Goal: Task Accomplishment & Management: Use online tool/utility

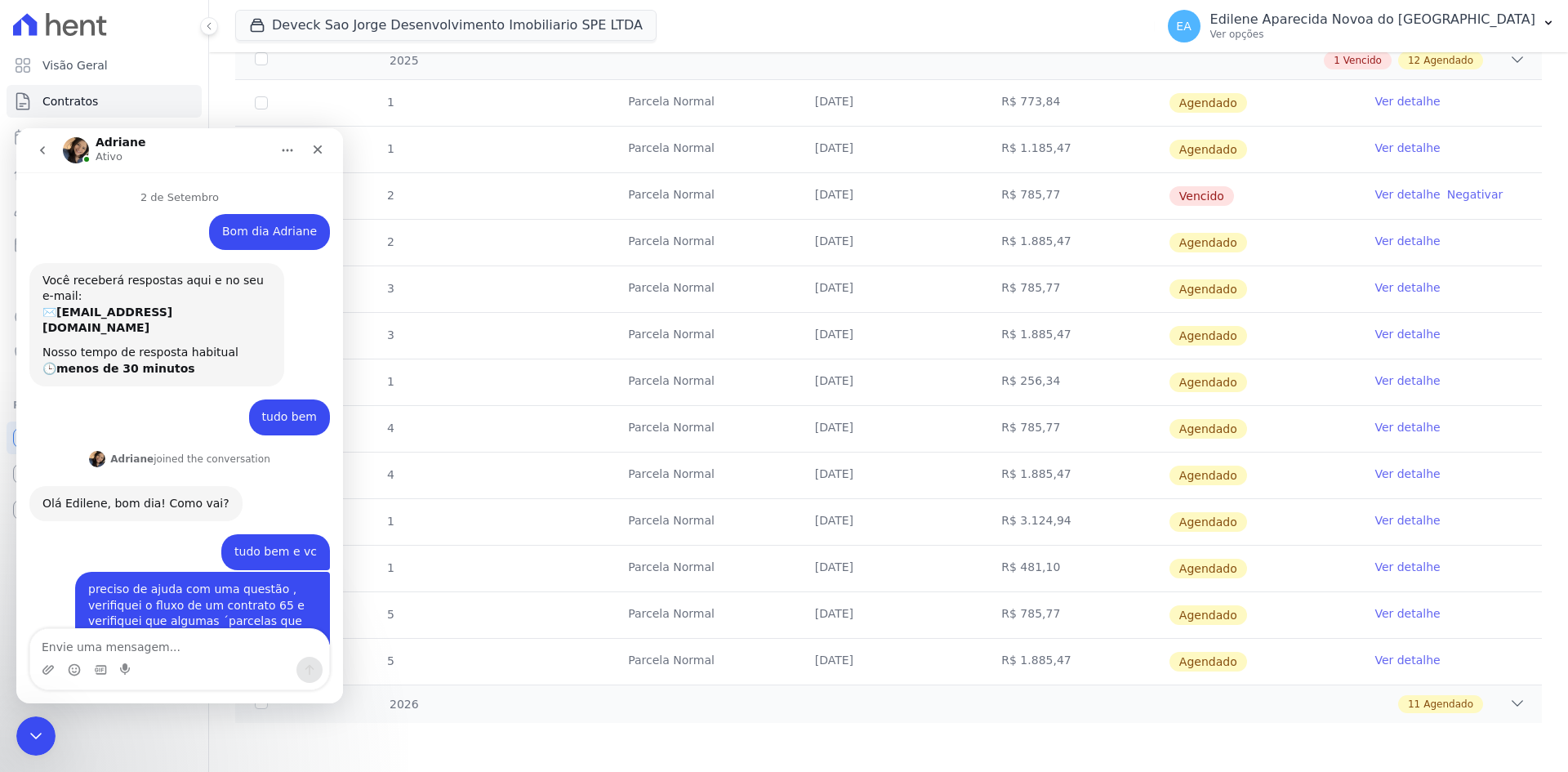
scroll to position [3, 0]
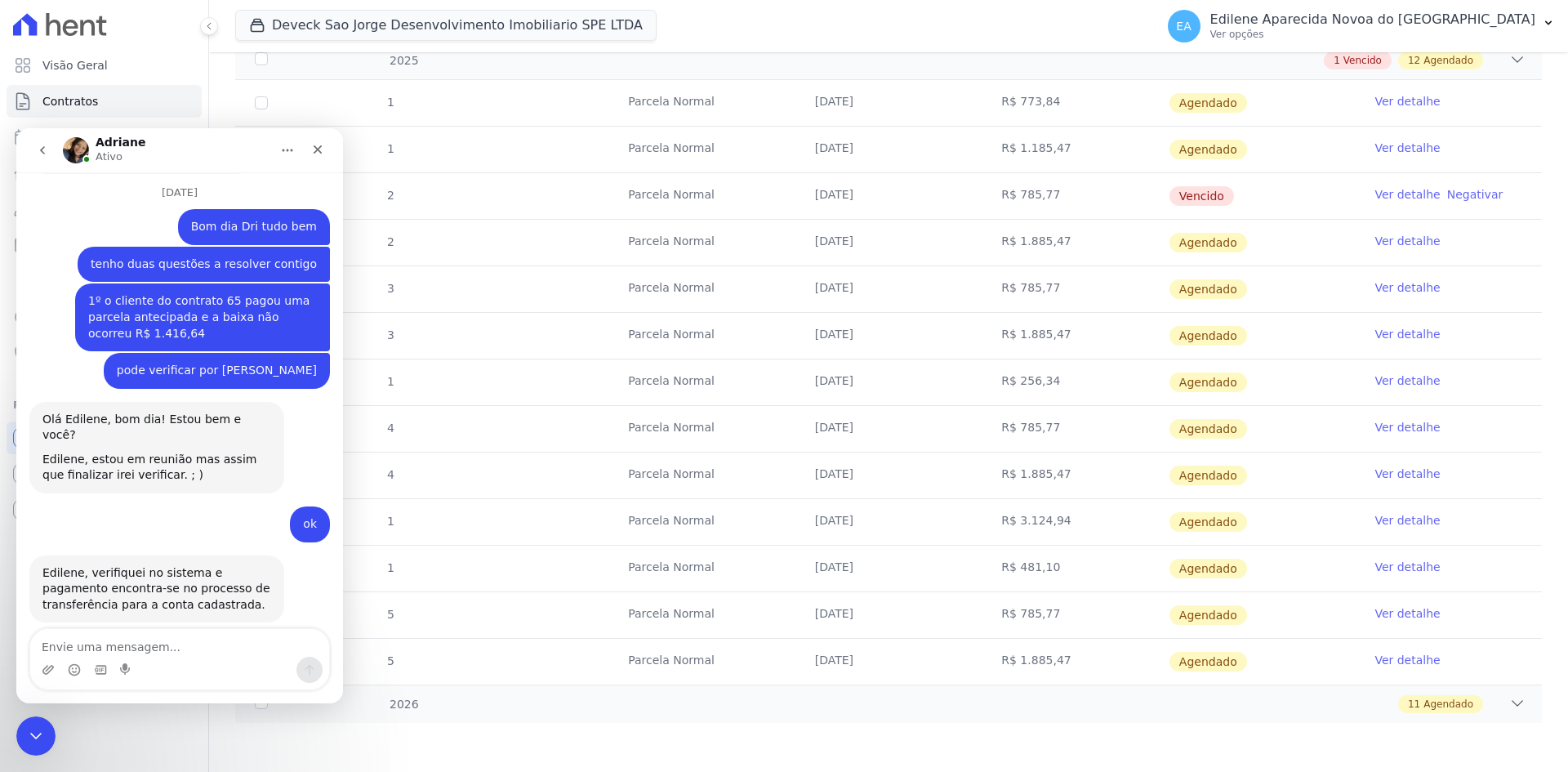
click at [110, 647] on textarea "Envie uma mensagem..." at bounding box center [179, 642] width 299 height 28
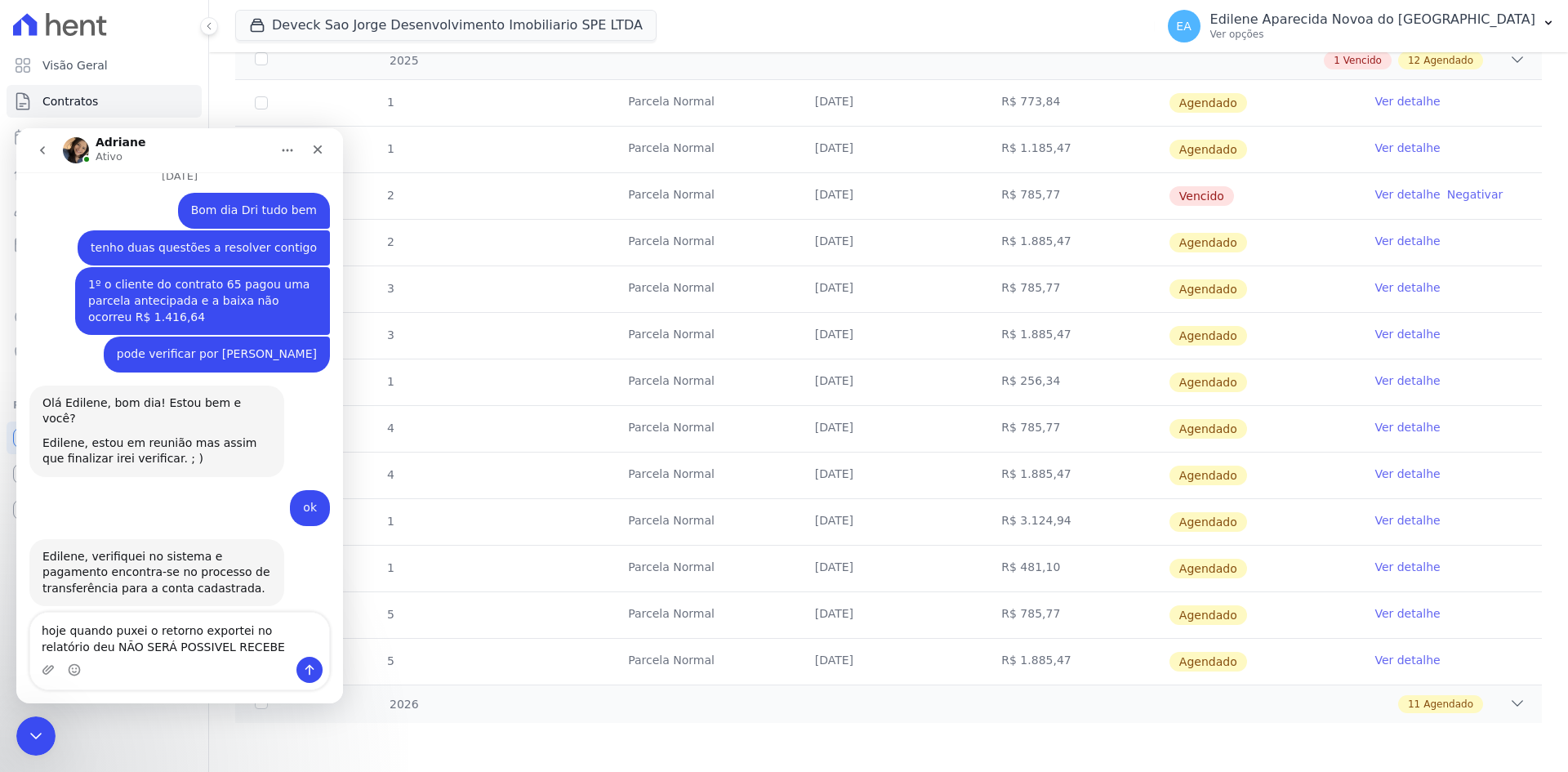
type textarea "hoje quando puxei o retorno exportei no relatório deu NÃO SERÁ POSSIVEL RECEBER"
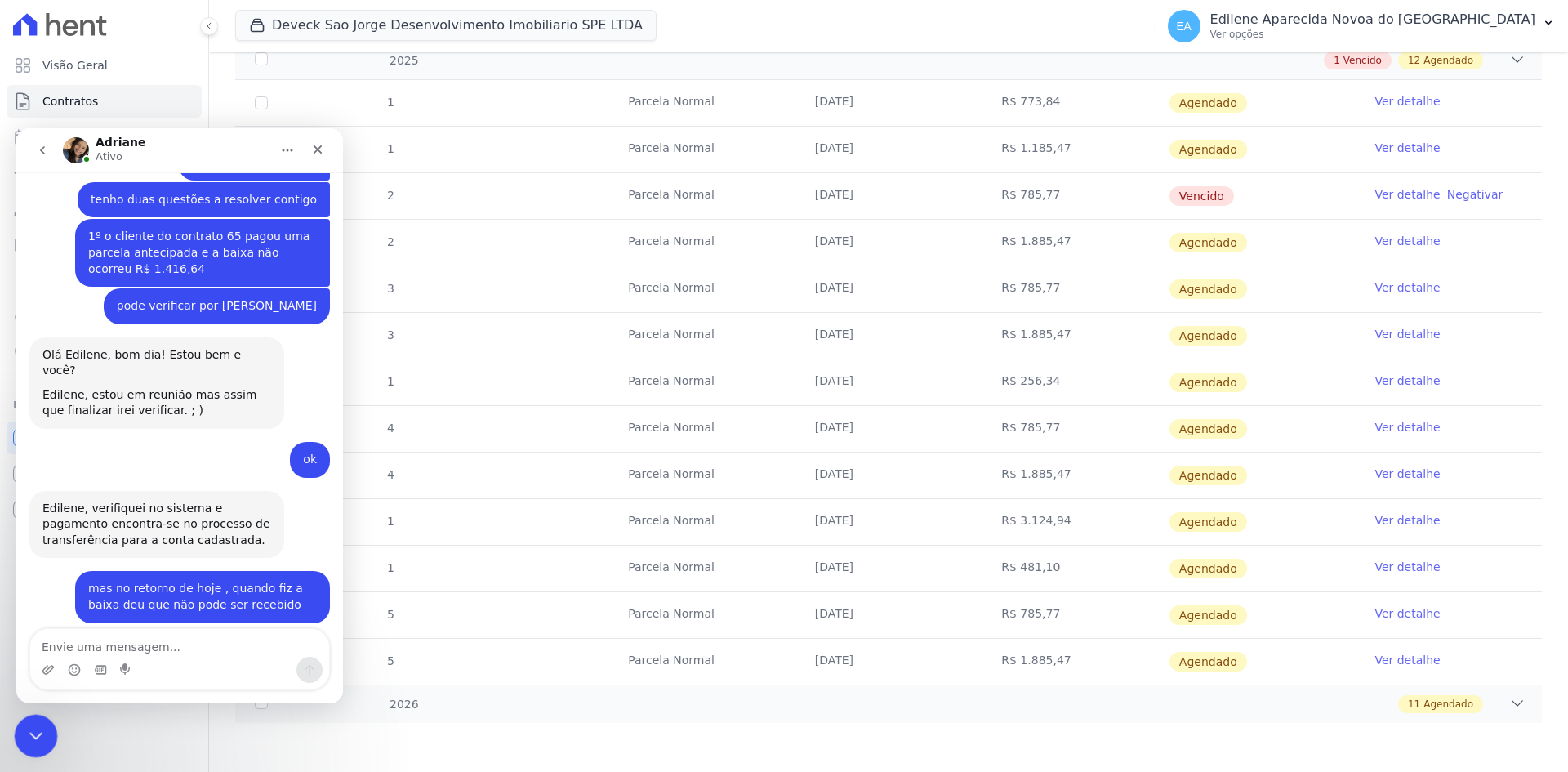
click at [27, 741] on icon "Encerramento do Messenger da Intercom" at bounding box center [34, 733] width 19 height 19
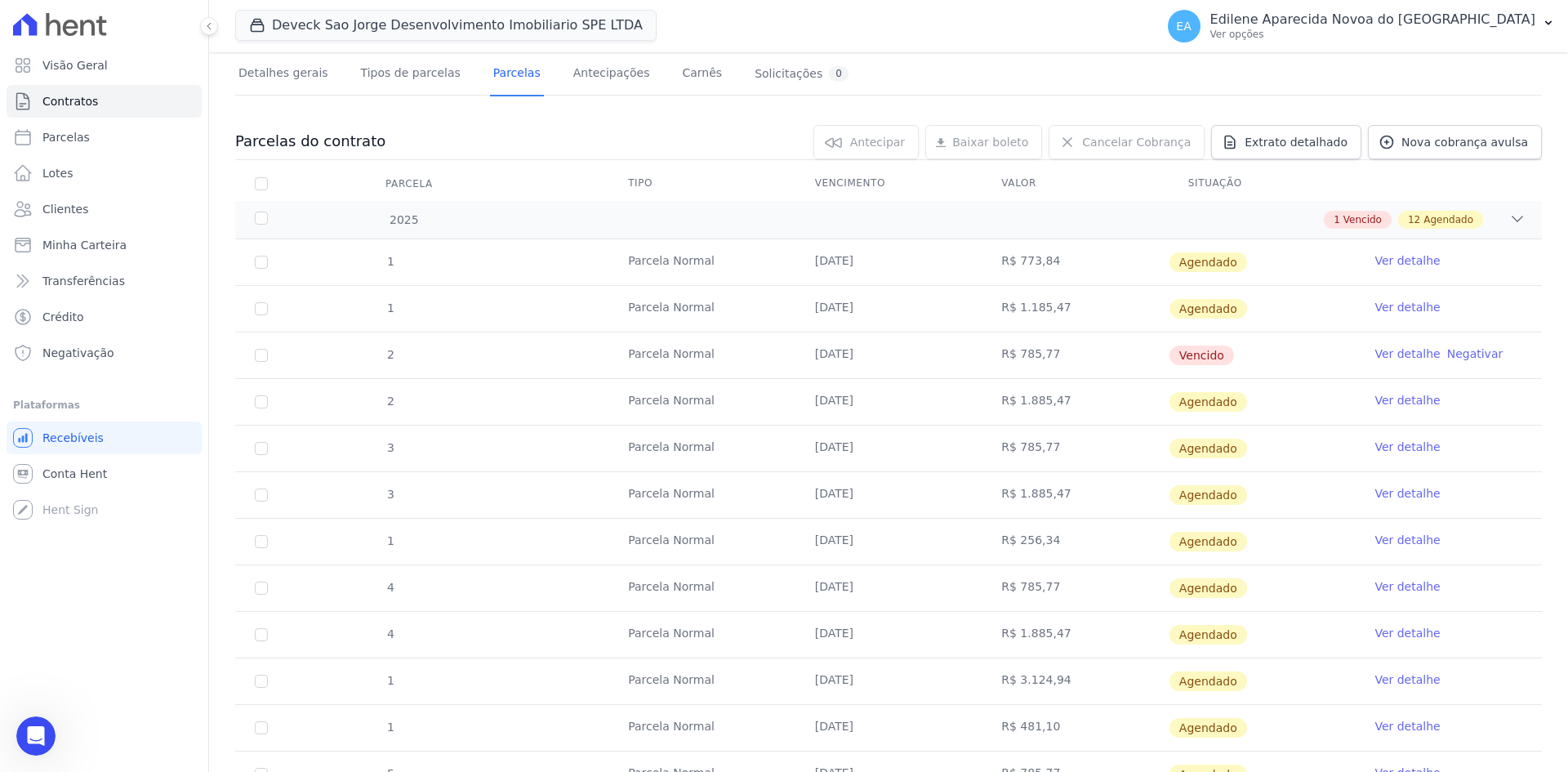
scroll to position [0, 0]
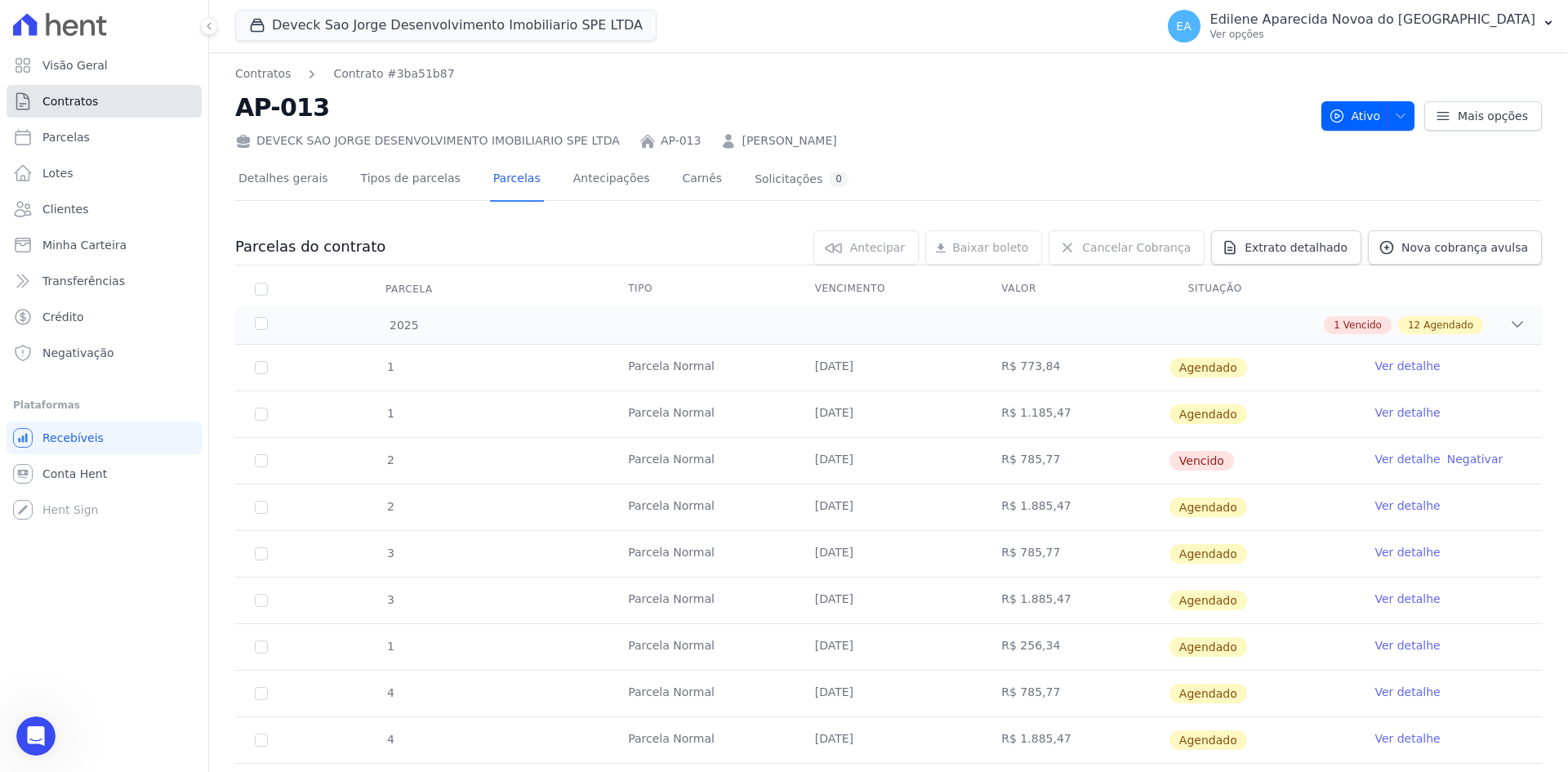
click at [66, 102] on span "Contratos" at bounding box center [70, 101] width 56 height 16
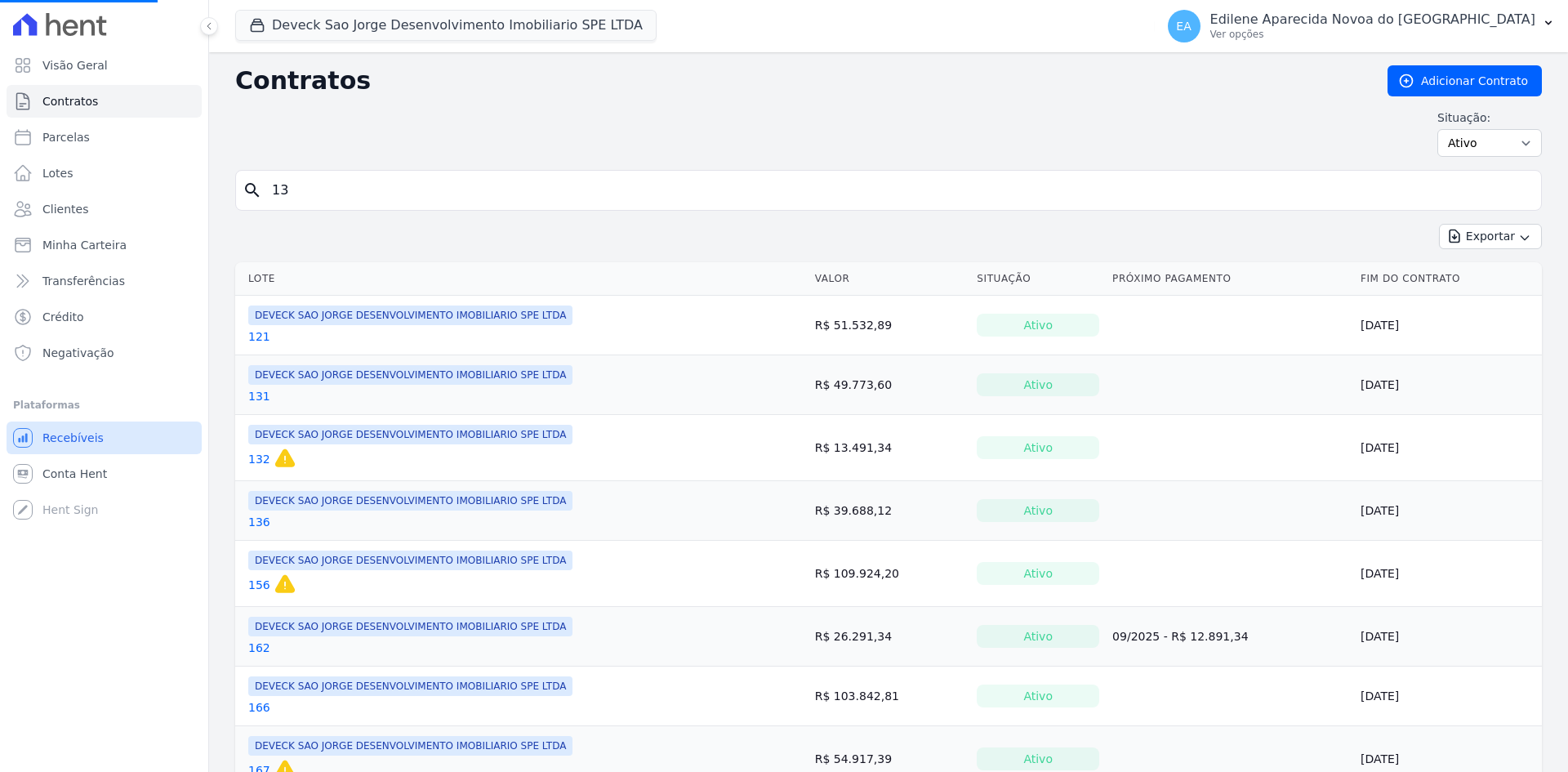
click at [84, 434] on span "Recebíveis" at bounding box center [73, 438] width 62 height 16
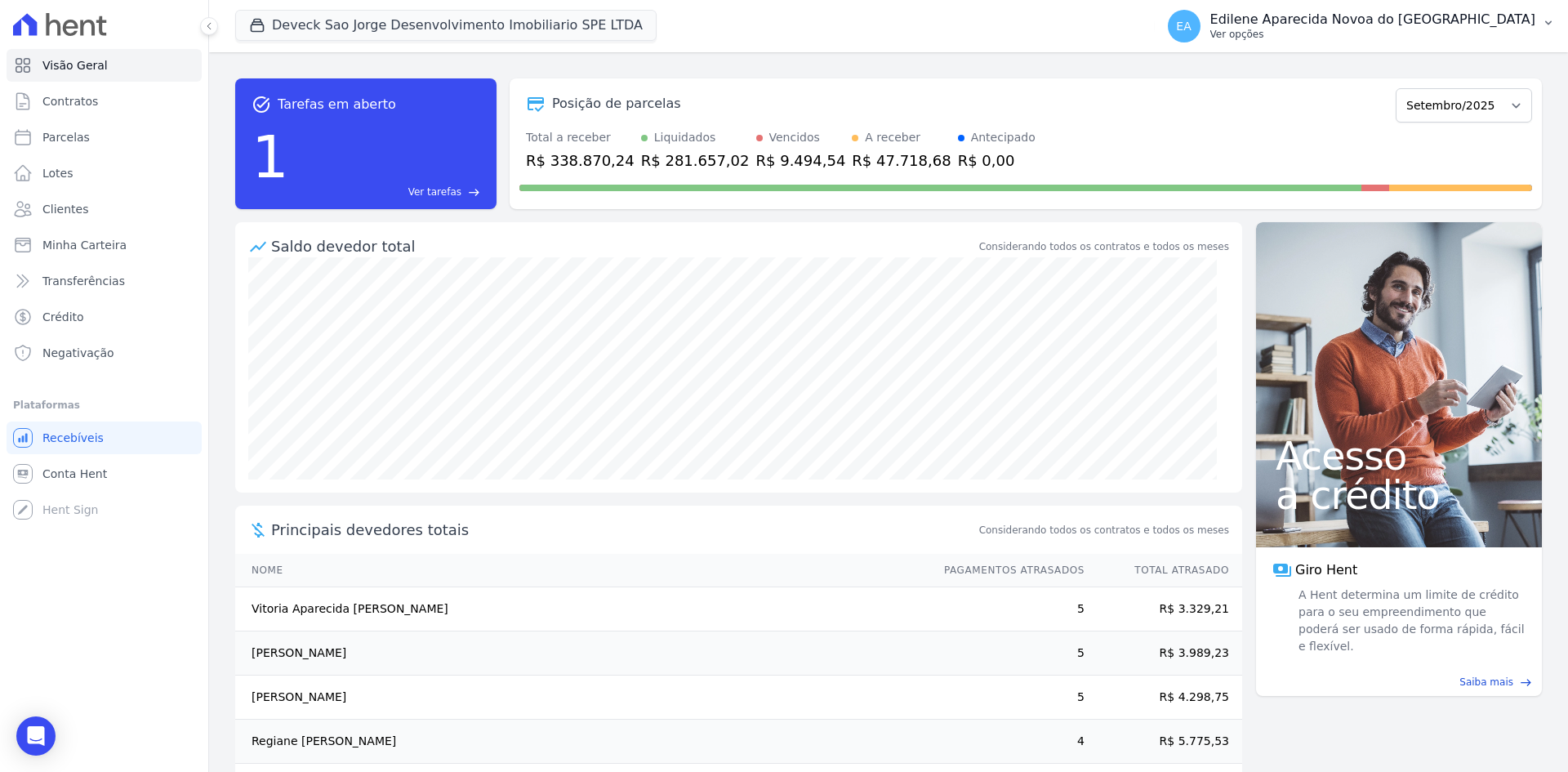
click at [1321, 39] on p "Ver opções" at bounding box center [1372, 35] width 325 height 13
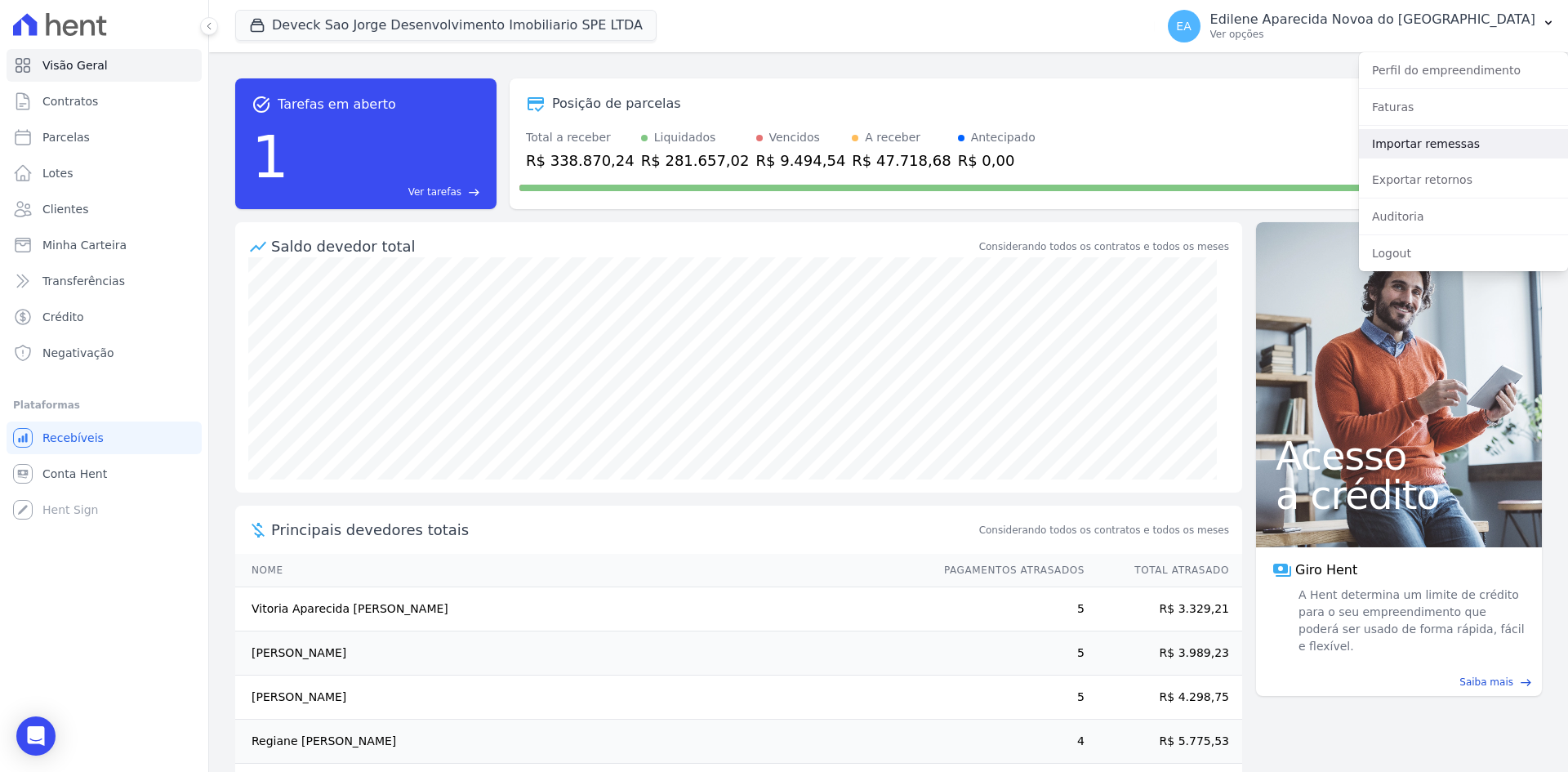
click at [1415, 146] on link "Importar remessas" at bounding box center [1463, 144] width 209 height 29
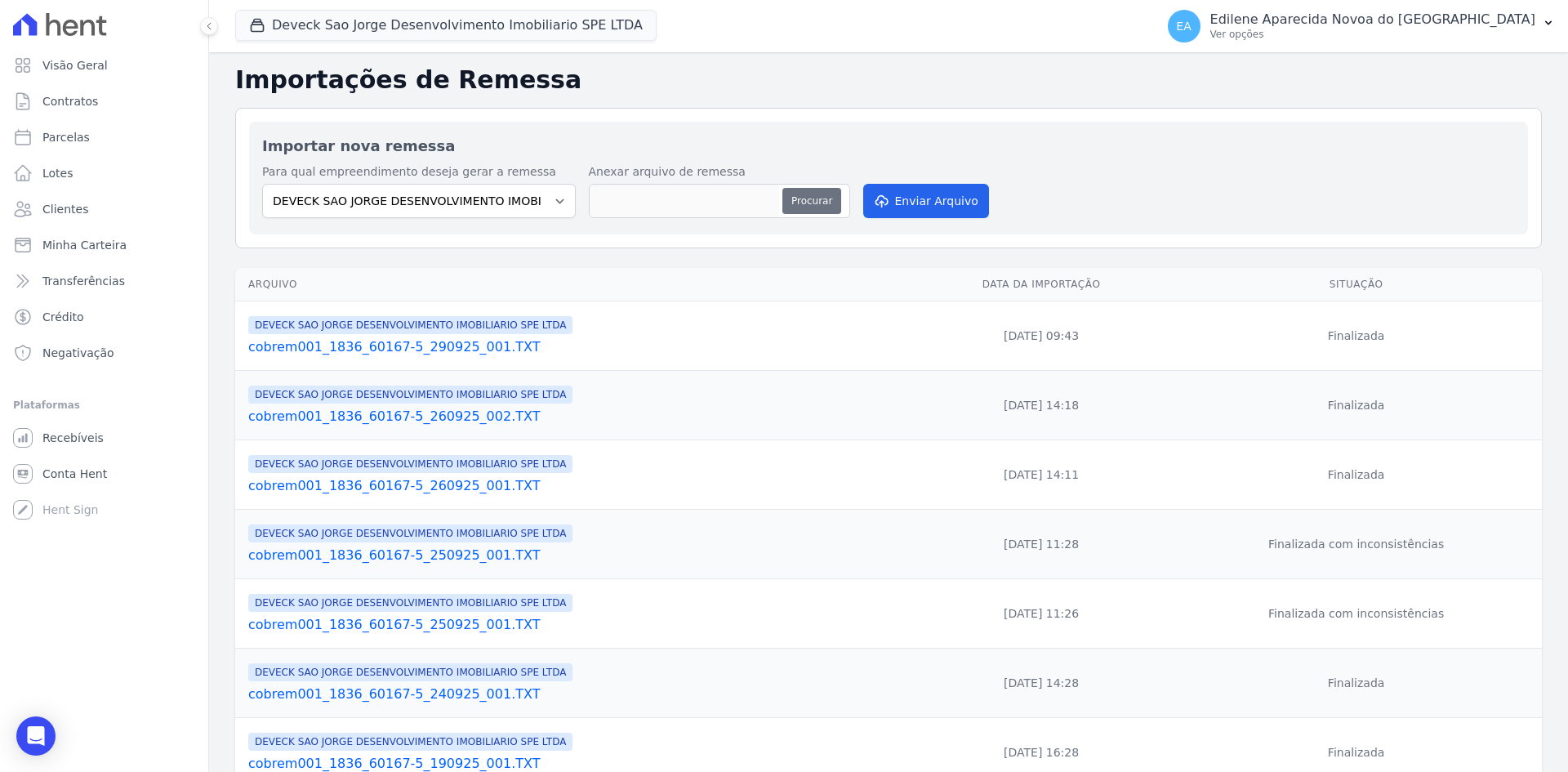
click at [814, 204] on button "Procurar" at bounding box center [811, 200] width 59 height 26
type input "cobrem001_1836_60167-5_300925_002.TXT"
click at [914, 204] on button "Enviar Arquivo" at bounding box center [925, 201] width 125 height 35
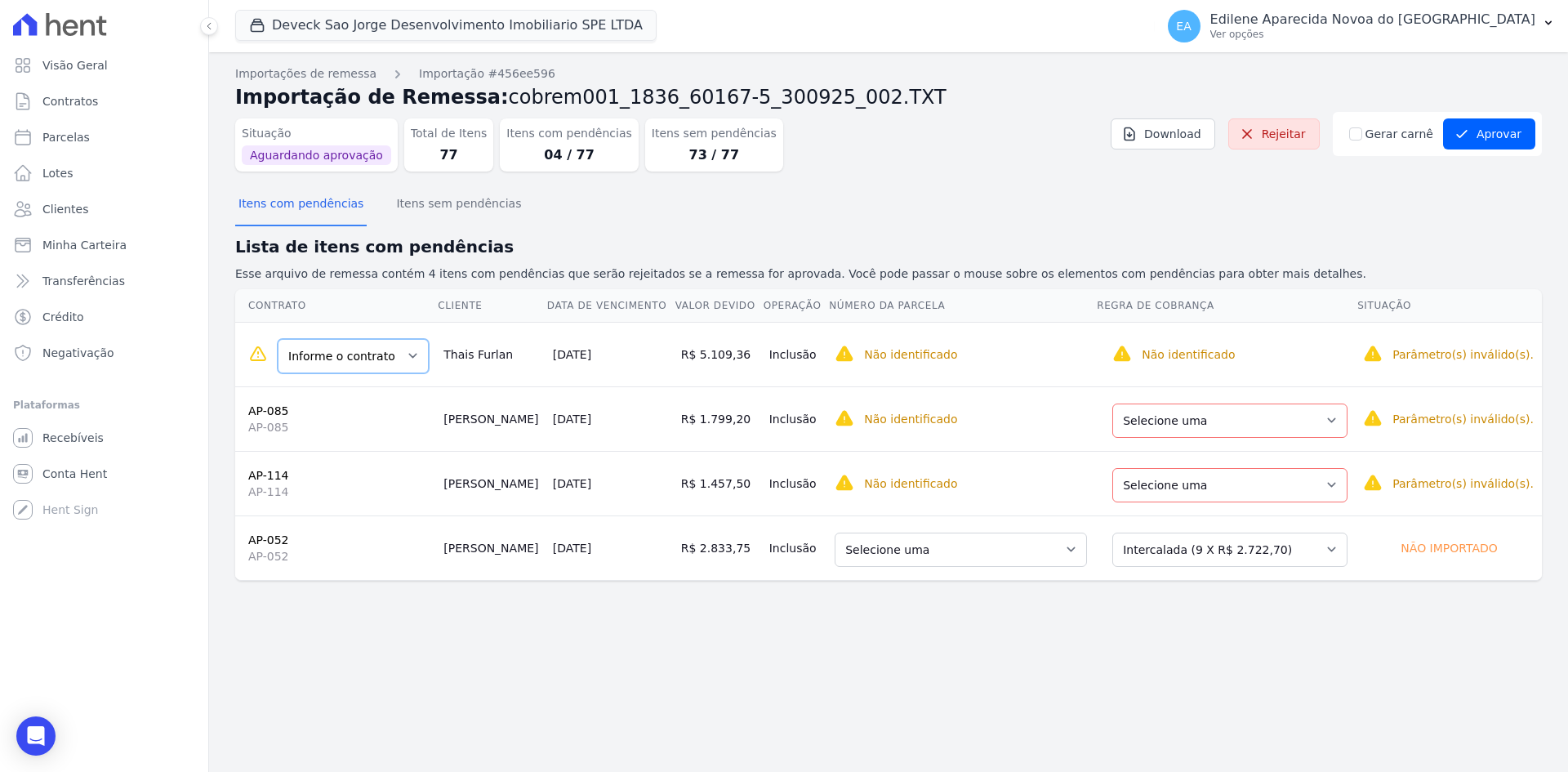
click at [405, 354] on select "Informe o contrato 156 156" at bounding box center [353, 357] width 151 height 35
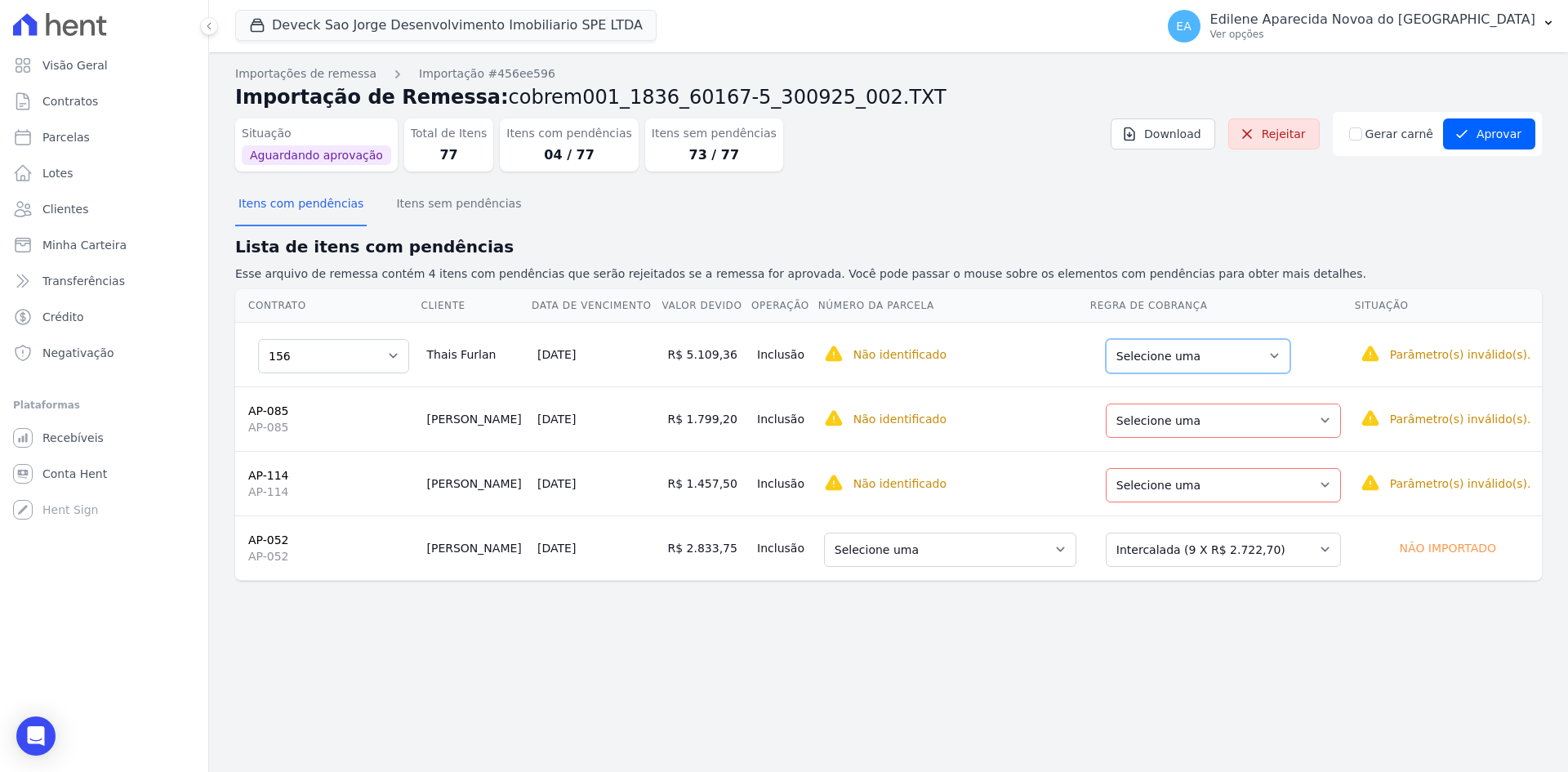
click at [1268, 357] on select "Selecione uma Nova Parcela Avulsa Parcela Avulsa Existente Sinal (1 X R$ 44.067…" at bounding box center [1197, 357] width 184 height 35
click at [920, 356] on select "Selecione uma" at bounding box center [889, 357] width 129 height 35
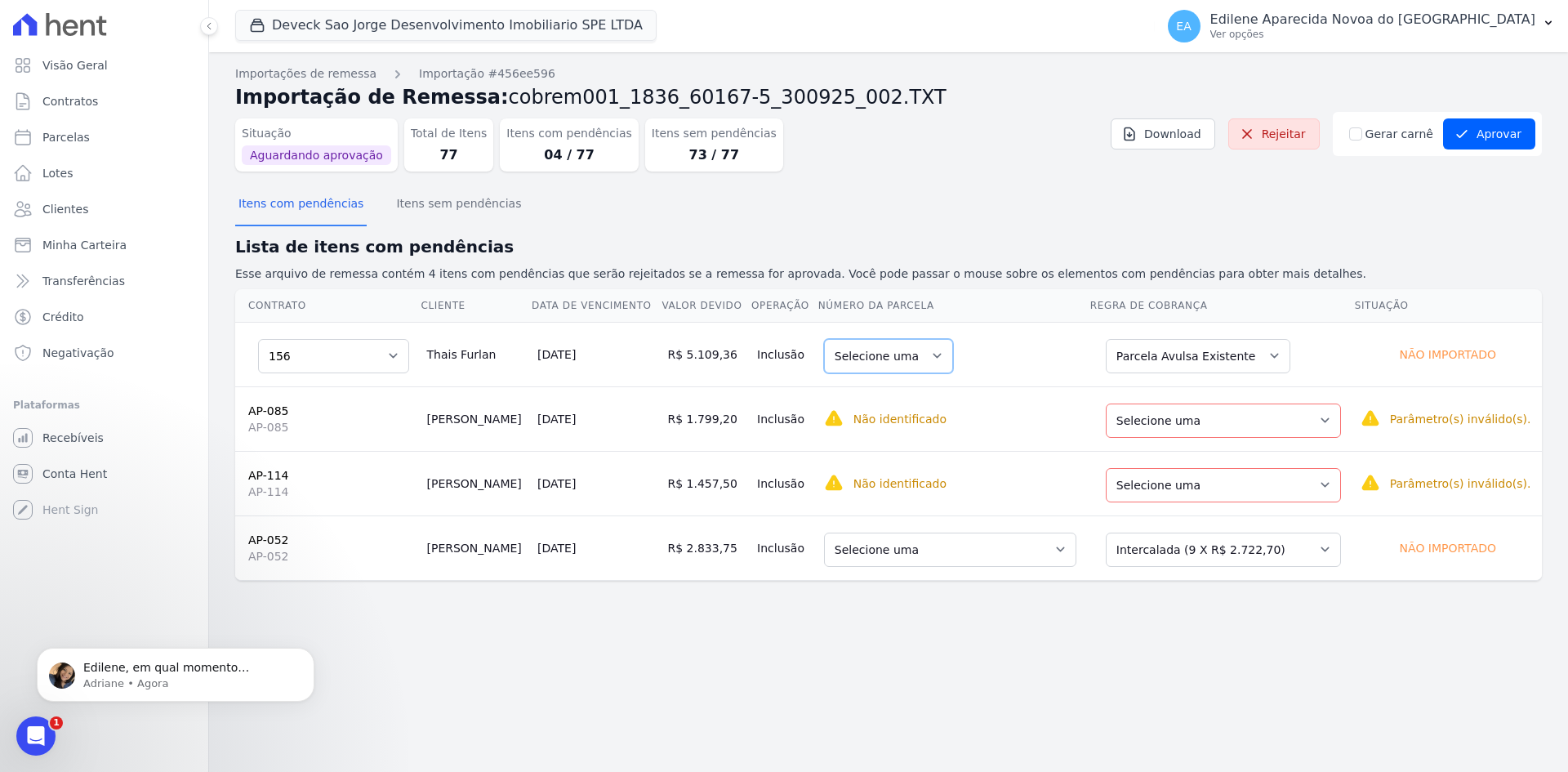
click at [918, 355] on select "Selecione uma" at bounding box center [889, 357] width 129 height 35
click at [1318, 422] on select "Selecione uma Nova Parcela Avulsa Parcela Avulsa Existente Parcela Normal (1 X …" at bounding box center [1223, 421] width 235 height 35
click at [917, 417] on select "Selecione uma" at bounding box center [889, 421] width 129 height 35
click at [918, 417] on select "Selecione uma" at bounding box center [889, 421] width 129 height 35
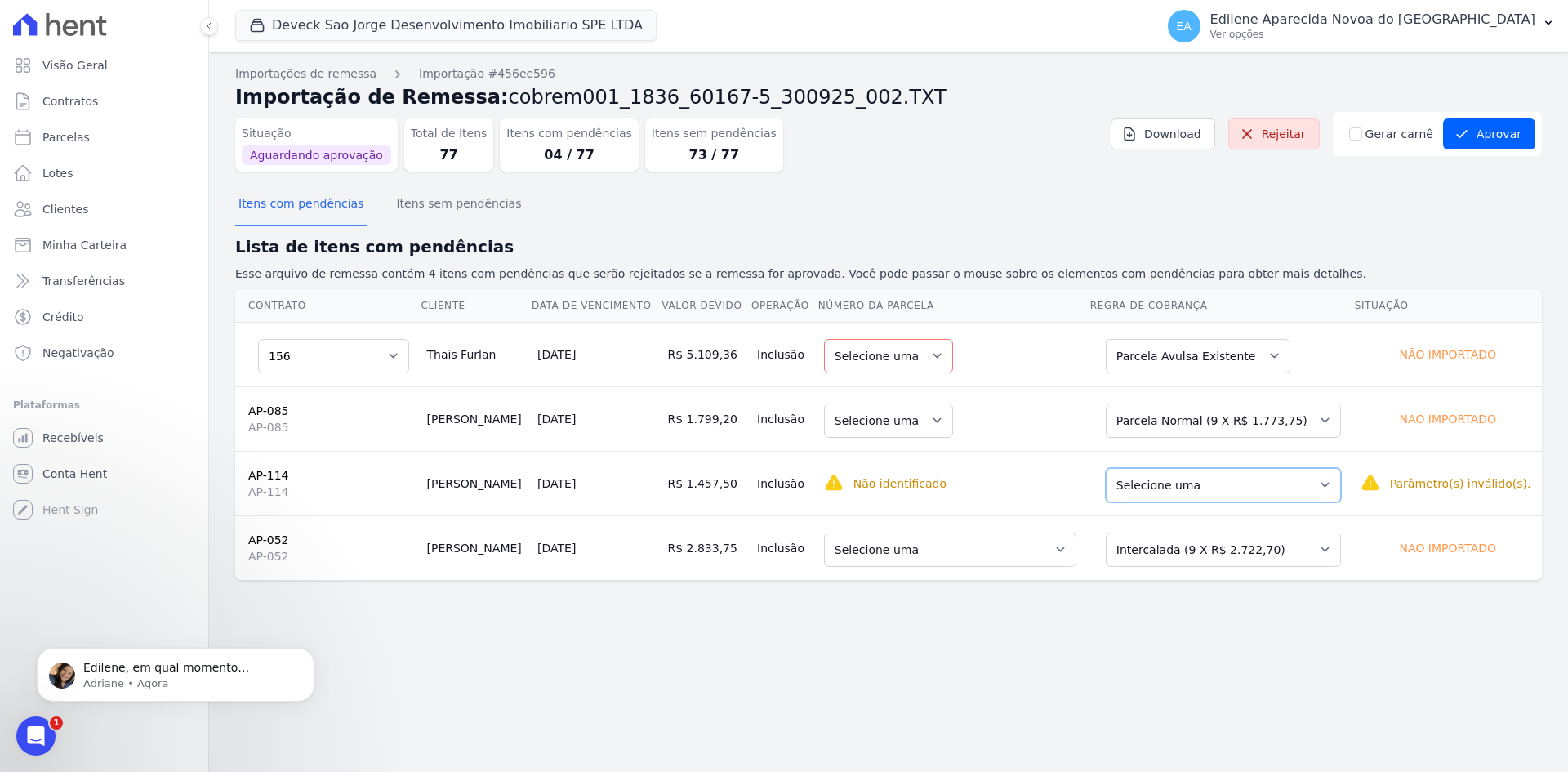
click at [1317, 484] on select "Selecione uma Nova Parcela Avulsa Parcela Avulsa Existente Parcela Normal (1 X …" at bounding box center [1223, 485] width 235 height 35
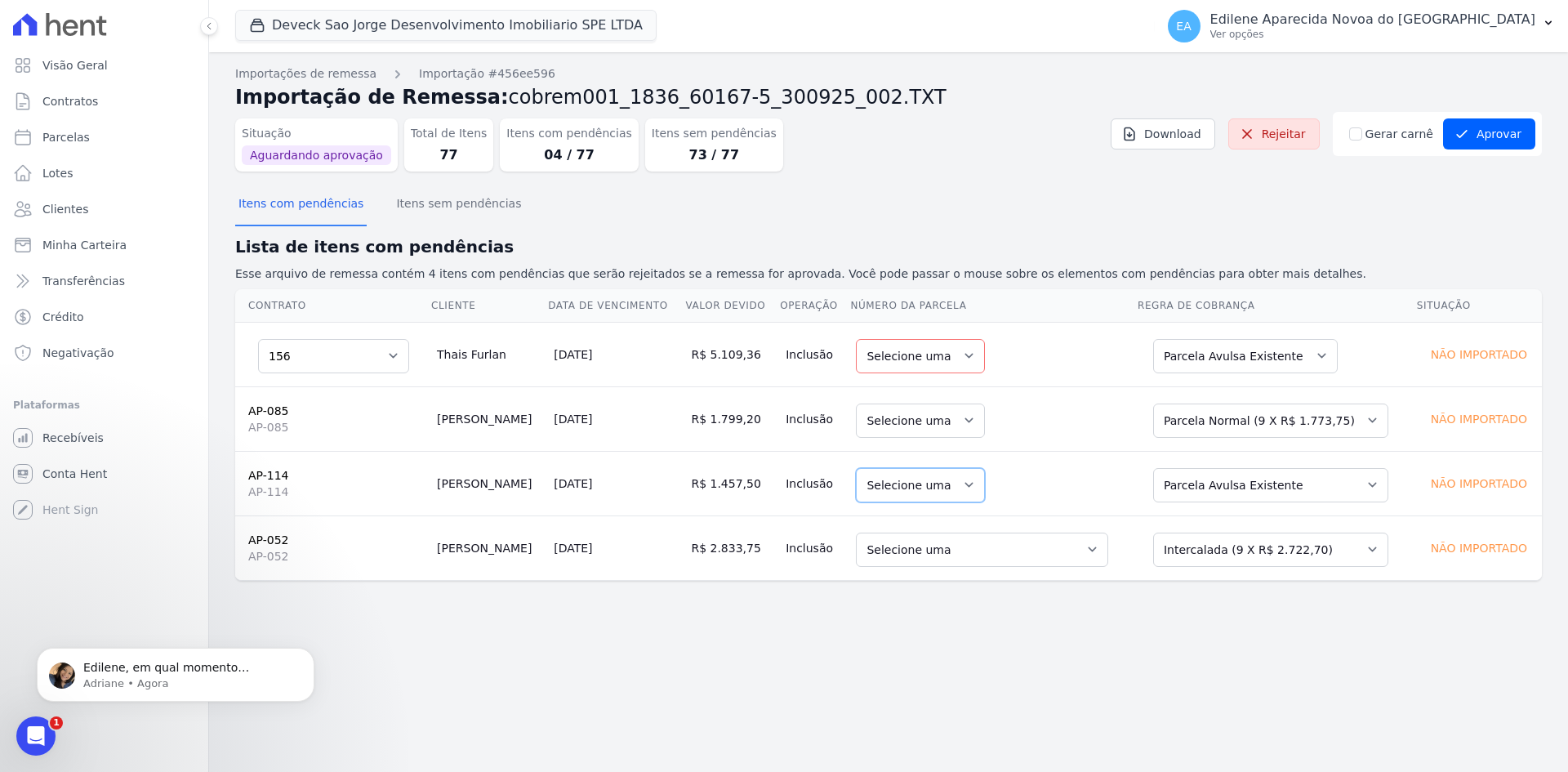
click at [934, 480] on select "Selecione uma" at bounding box center [920, 485] width 129 height 35
click at [1080, 546] on select "Selecione uma 1 - 28/05/2025 - R$ 2.722,70 - Agendado 2 - 28/06/2025 - R$ 2.722…" at bounding box center [982, 549] width 252 height 35
click at [1146, 640] on div "Importações de remessa Importação #456ee596 Importação de Remessa: cobrem001_18…" at bounding box center [889, 412] width 1359 height 719
click at [1074, 553] on select "Selecione uma 1 - 28/05/2025 - R$ 2.722,70 - Agendado 2 - 28/06/2025 - R$ 2.722…" at bounding box center [982, 549] width 252 height 35
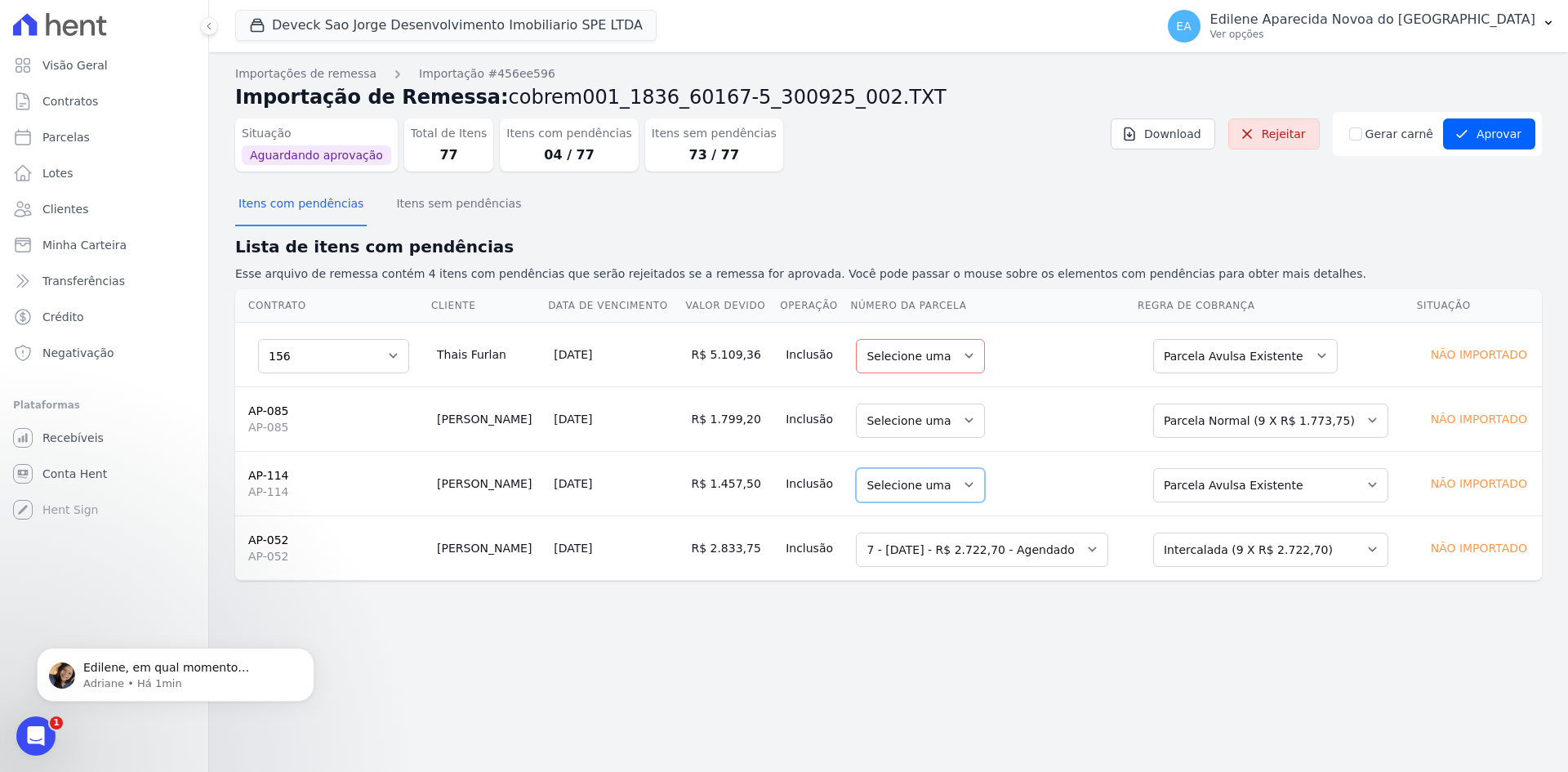
click at [941, 480] on select "Selecione uma" at bounding box center [920, 485] width 129 height 35
click at [1356, 489] on select "Selecione uma Nova Parcela Avulsa Parcela Avulsa Existente Parcela Normal (1 X …" at bounding box center [1270, 485] width 235 height 35
click at [1066, 481] on select "Selecione uma 5 - 20/10/2025 - R$ 589,60 - Agendado 6 - 20/11/2025 - R$ 589,60 …" at bounding box center [976, 485] width 242 height 35
click at [942, 421] on select "Selecione uma" at bounding box center [920, 421] width 129 height 35
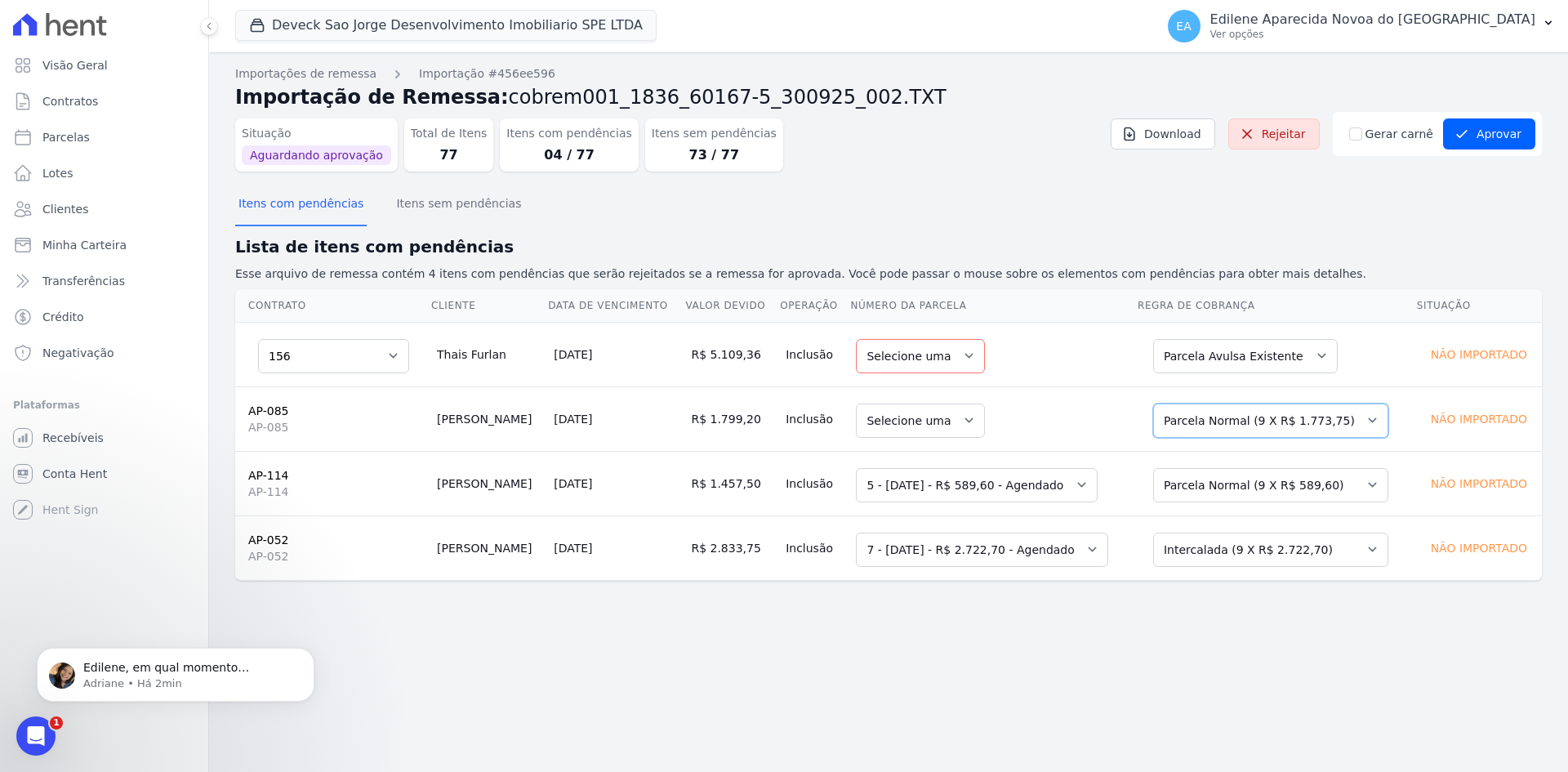
click at [1346, 419] on select "Selecione uma Nova Parcela Avulsa Parcela Avulsa Existente Parcela Normal (1 X …" at bounding box center [1270, 421] width 235 height 35
click at [1157, 404] on select "Selecione uma Nova Parcela Avulsa Parcela Avulsa Existente Parcela Normal (1 X …" at bounding box center [1270, 421] width 235 height 35
click at [940, 416] on select "Selecione uma" at bounding box center [920, 421] width 129 height 35
click at [1357, 421] on select "Selecione uma Nova Parcela Avulsa Parcela Avulsa Existente Parcela Normal (1 X …" at bounding box center [1270, 421] width 235 height 35
click at [943, 420] on select "Selecione uma" at bounding box center [920, 421] width 129 height 35
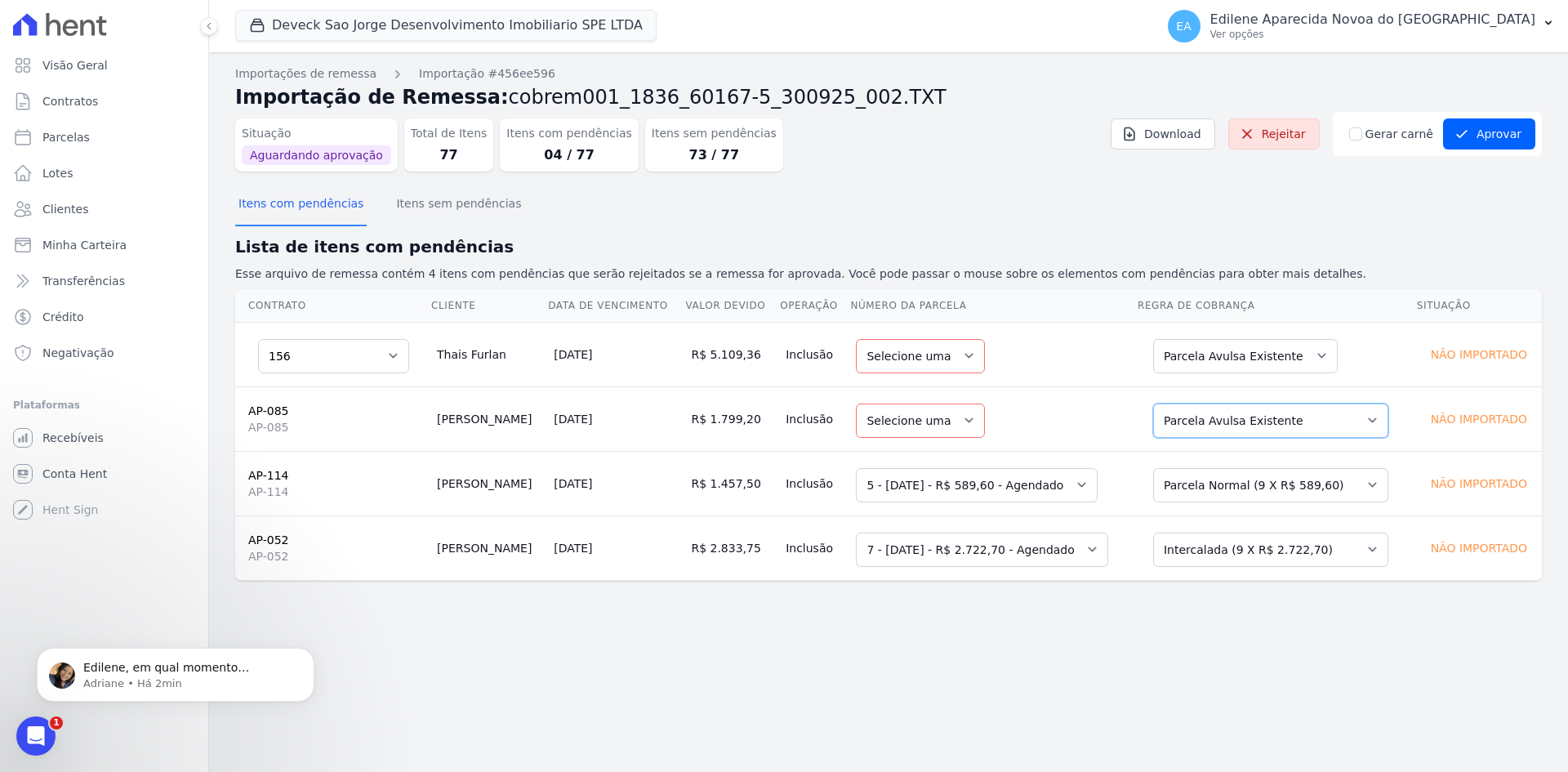
click at [1349, 418] on select "Selecione uma Nova Parcela Avulsa Parcela Avulsa Existente Parcela Normal (1 X …" at bounding box center [1270, 421] width 235 height 35
click at [943, 351] on select "Selecione uma" at bounding box center [920, 357] width 129 height 35
click at [1310, 357] on select "Selecione uma Nova Parcela Avulsa Parcela Avulsa Existente Sinal (1 X R$ 44.067…" at bounding box center [1244, 357] width 184 height 35
click at [938, 354] on select "Selecione uma" at bounding box center [920, 357] width 129 height 35
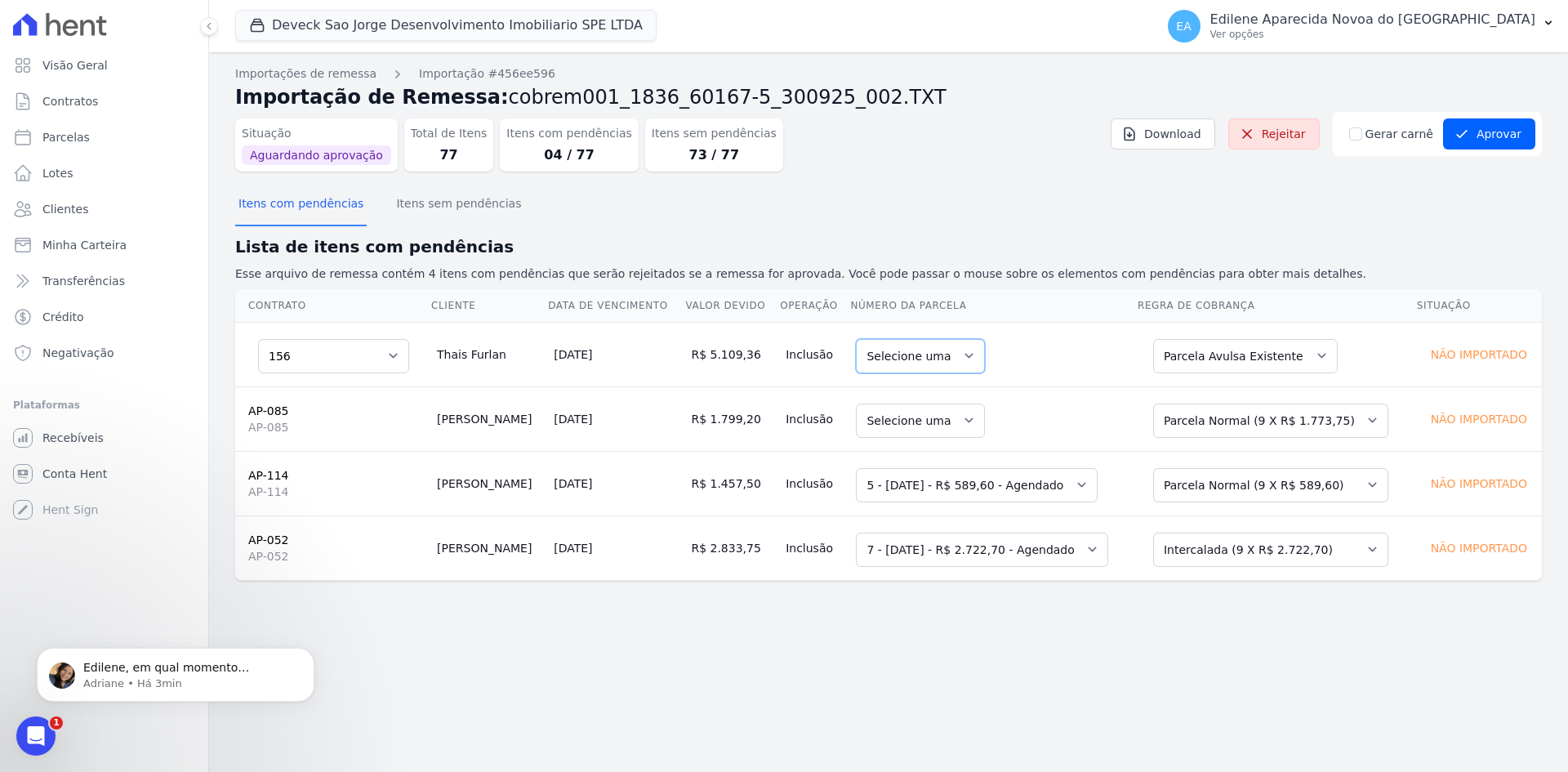
click at [938, 354] on select "Selecione uma" at bounding box center [920, 357] width 129 height 35
click at [1307, 350] on select "Selecione uma Nova Parcela Avulsa Parcela Avulsa Existente Sinal (1 X R$ 44.067…" at bounding box center [1244, 357] width 184 height 35
click at [943, 353] on select "Selecione uma 1 - ?" at bounding box center [920, 357] width 129 height 35
click at [1310, 355] on select "Selecione uma Nova Parcela Avulsa Parcela Avulsa Existente Sinal (1 X R$ 44.067…" at bounding box center [1244, 357] width 184 height 35
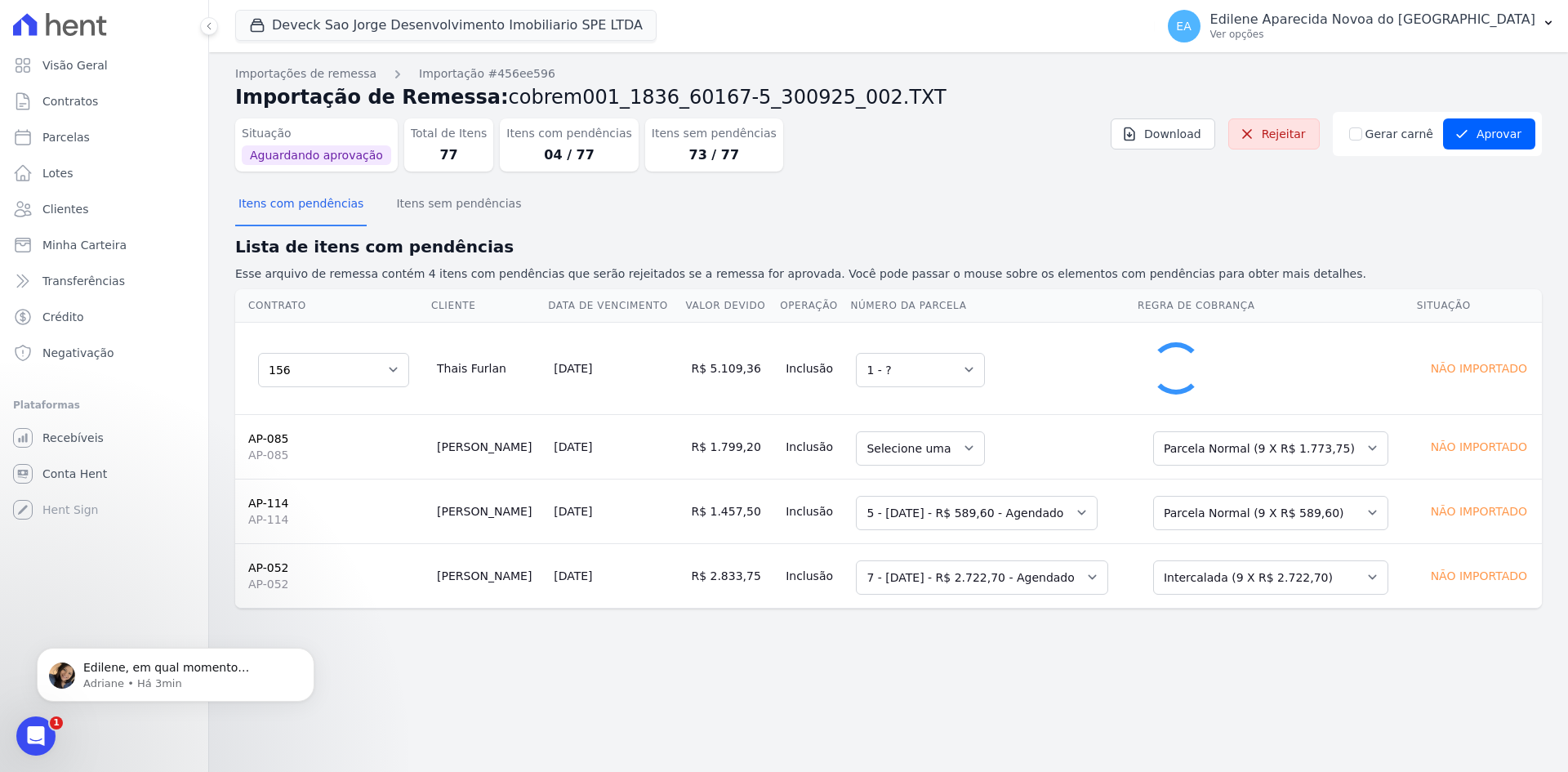
select select "0"
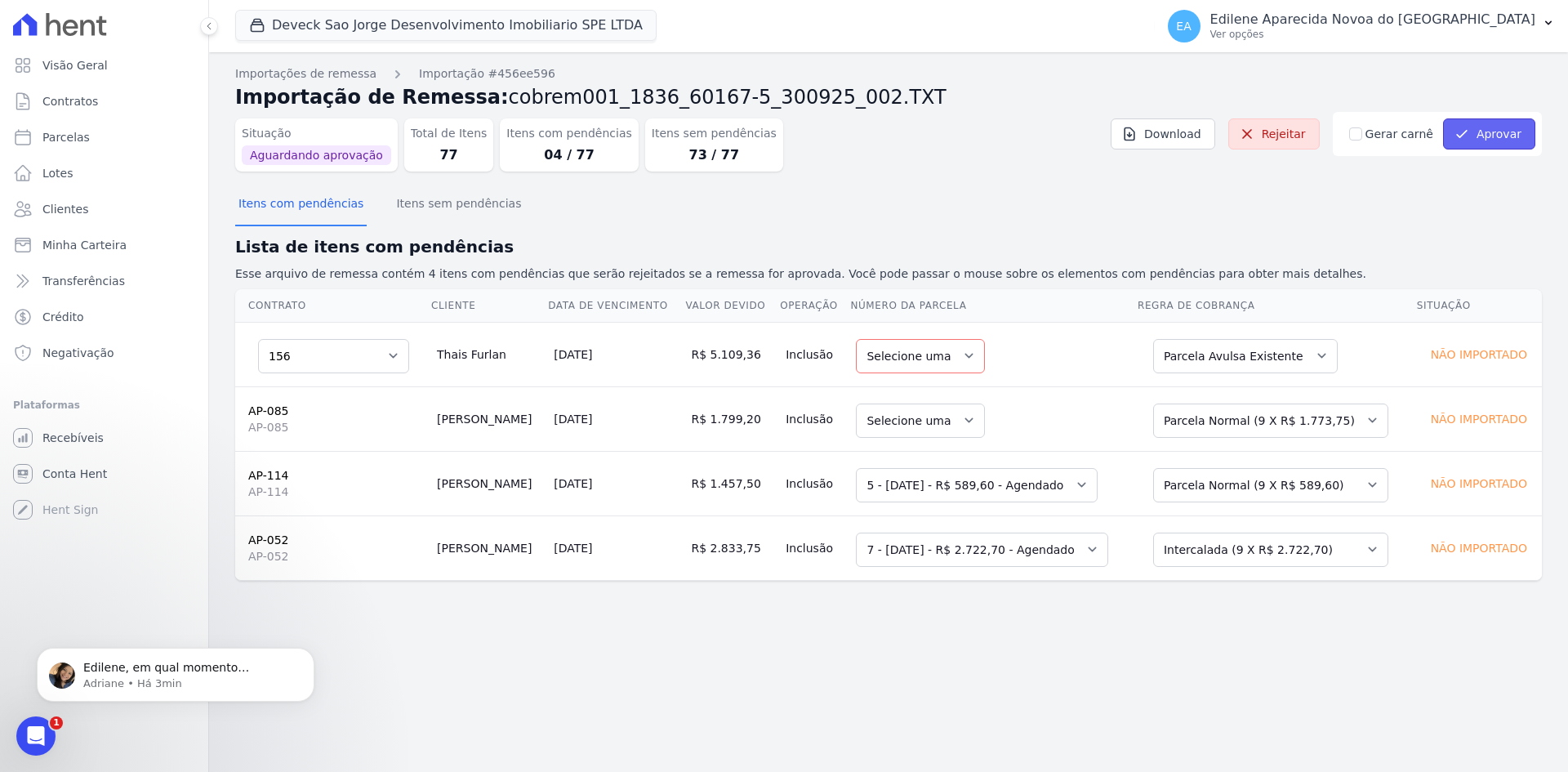
click at [1502, 136] on button "Aprovar" at bounding box center [1489, 134] width 93 height 31
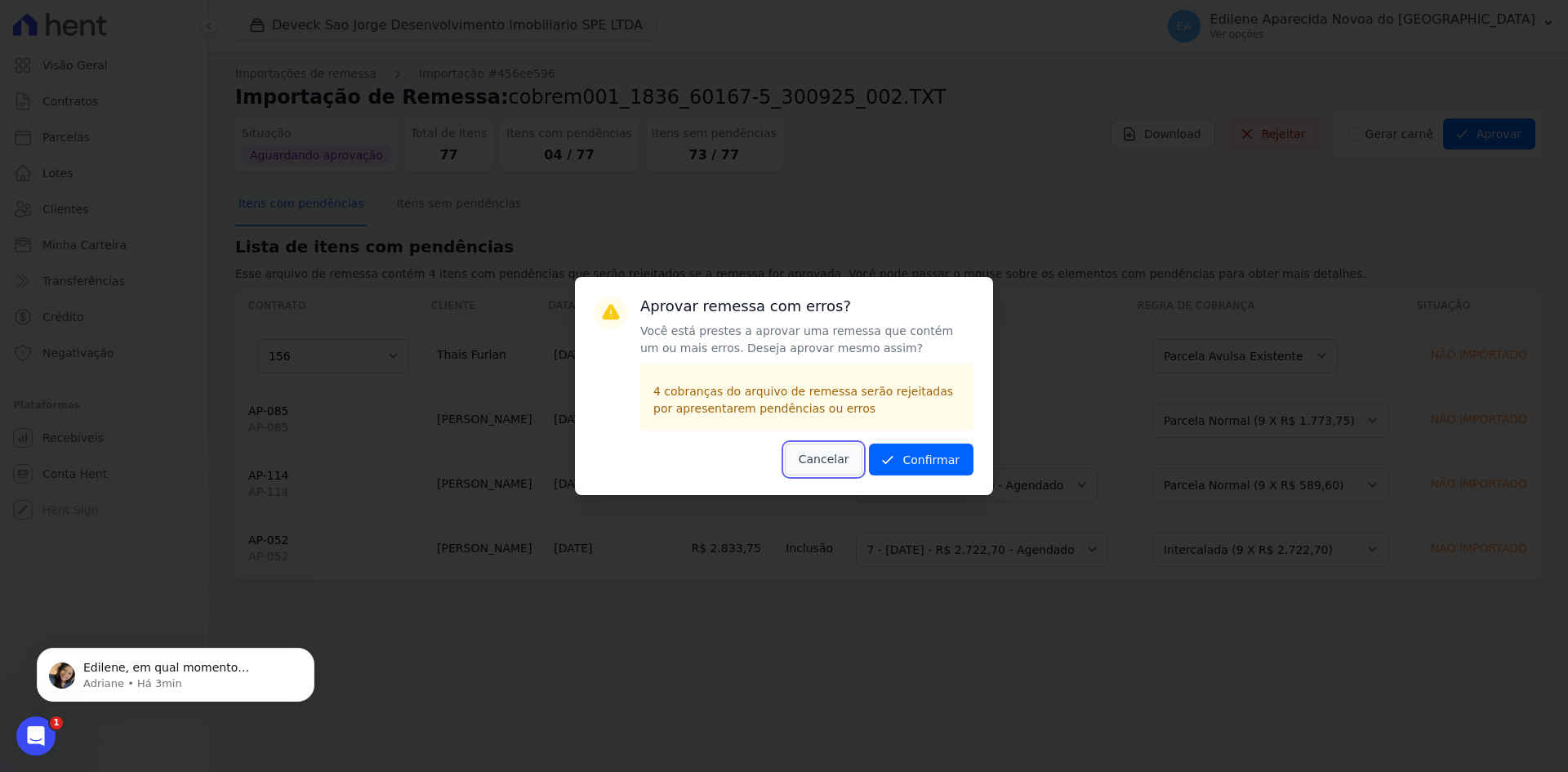
click at [826, 461] on button "Cancelar" at bounding box center [823, 459] width 78 height 32
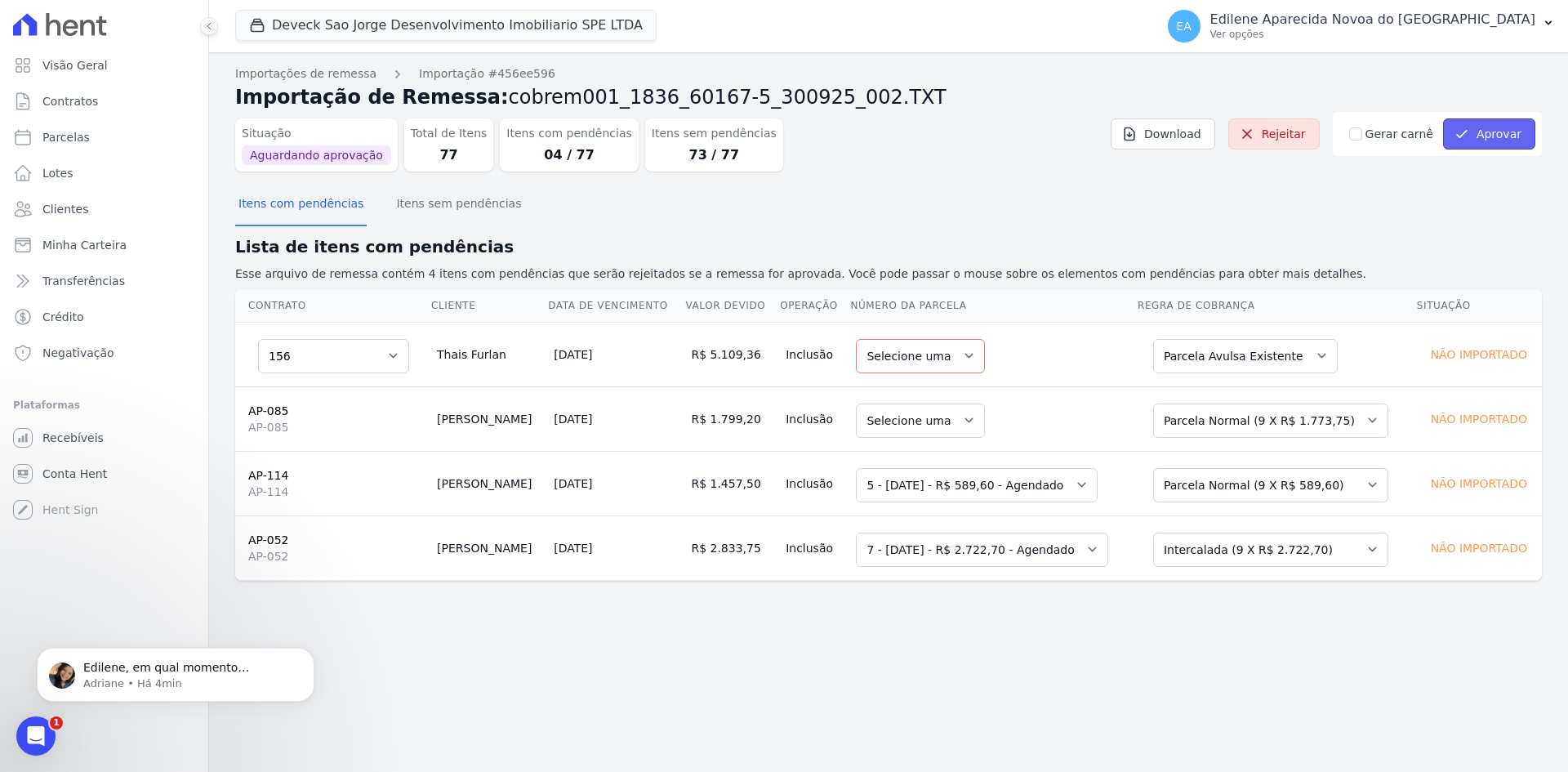
click at [1509, 133] on button "Aprovar" at bounding box center [1489, 134] width 93 height 31
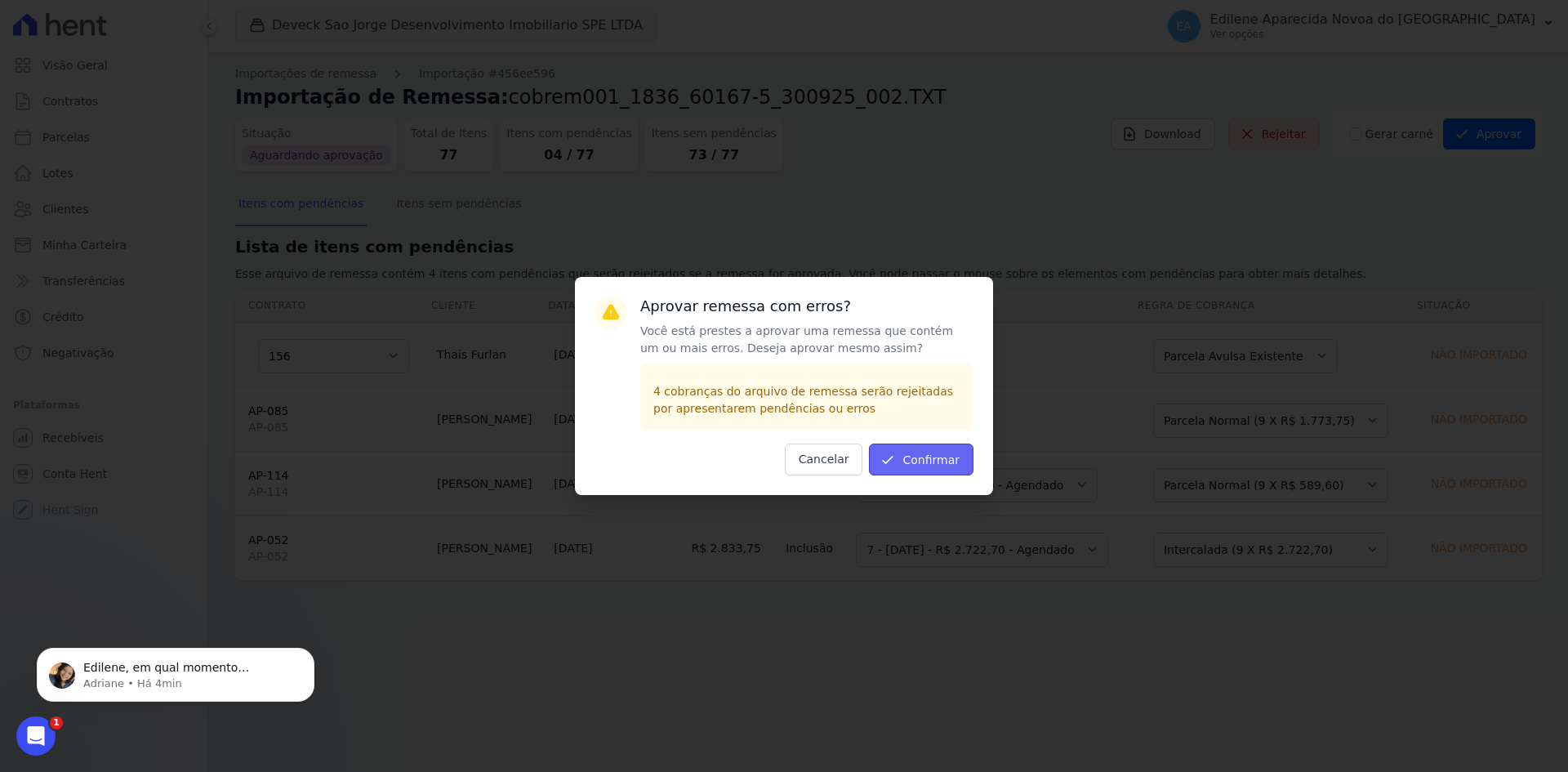
click at [932, 457] on button "Confirmar" at bounding box center [920, 459] width 104 height 32
